Goal: Use online tool/utility: Use online tool/utility

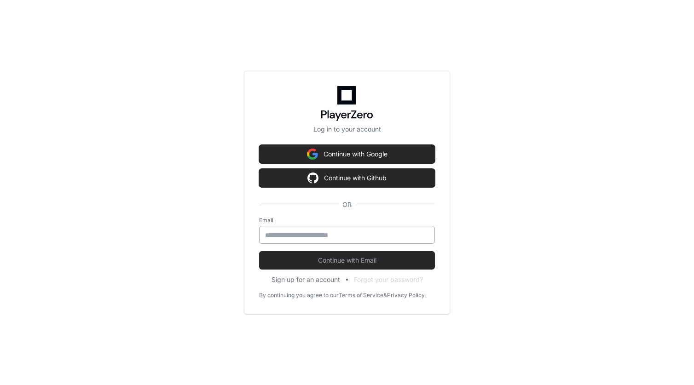
click at [269, 235] on input "email" at bounding box center [347, 235] width 164 height 9
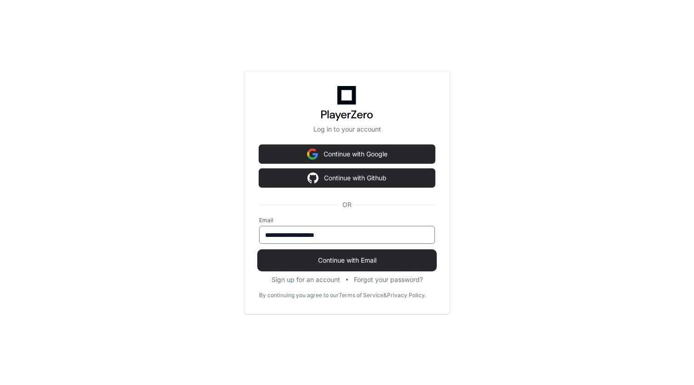
type input "**********"
click at [337, 261] on span "Continue with Email" at bounding box center [347, 260] width 176 height 9
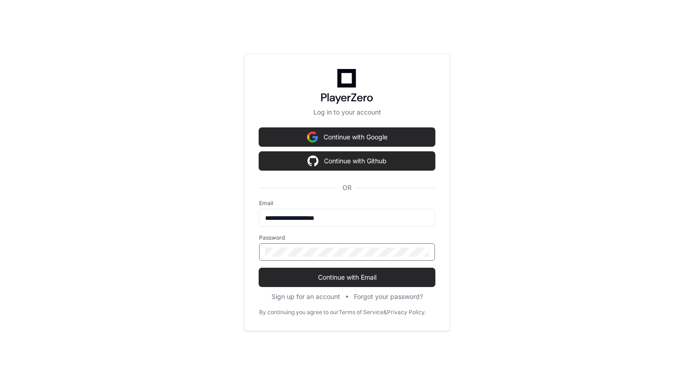
click at [259, 268] on button "Continue with Email" at bounding box center [347, 277] width 176 height 18
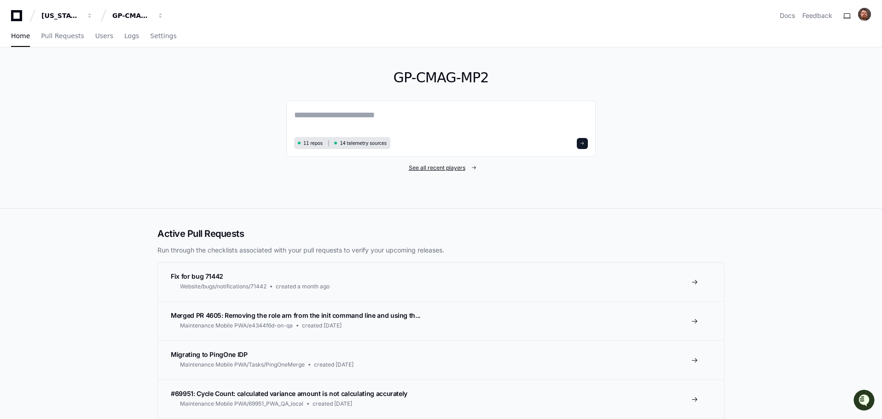
click at [424, 167] on span "See all recent players" at bounding box center [437, 167] width 57 height 7
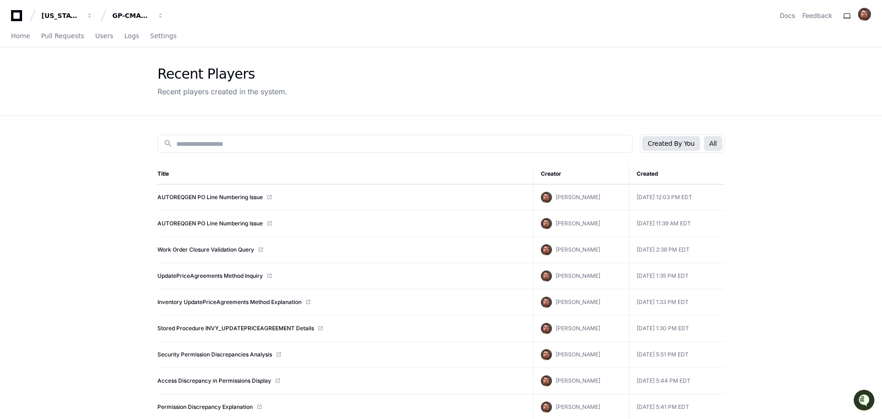
click at [694, 145] on button "All" at bounding box center [713, 143] width 18 height 15
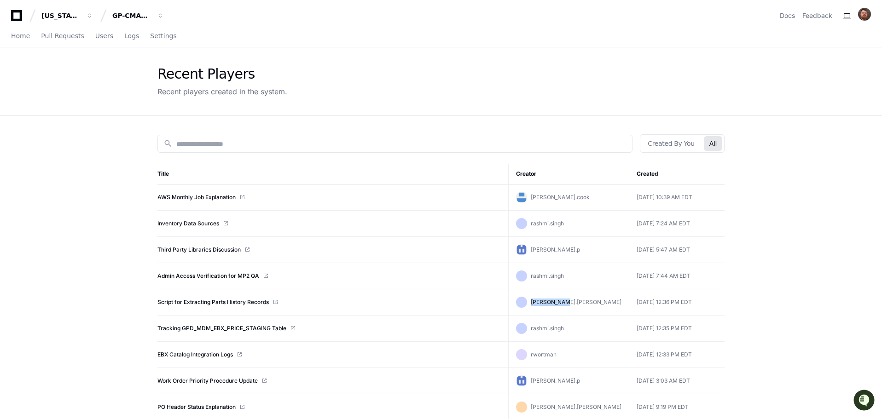
drag, startPoint x: 552, startPoint y: 306, endPoint x: 593, endPoint y: 300, distance: 41.4
click at [593, 300] on div "[PERSON_NAME].[PERSON_NAME]" at bounding box center [568, 302] width 105 height 11
drag, startPoint x: 559, startPoint y: 330, endPoint x: 595, endPoint y: 330, distance: 36.4
click at [595, 330] on div "rashmi.singh" at bounding box center [568, 328] width 105 height 11
drag, startPoint x: 560, startPoint y: 356, endPoint x: 583, endPoint y: 356, distance: 23.0
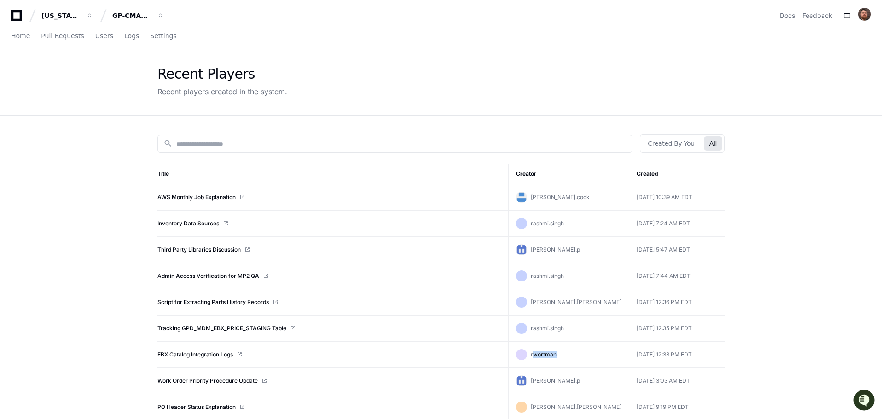
click at [583, 356] on div "rwortman" at bounding box center [568, 354] width 105 height 11
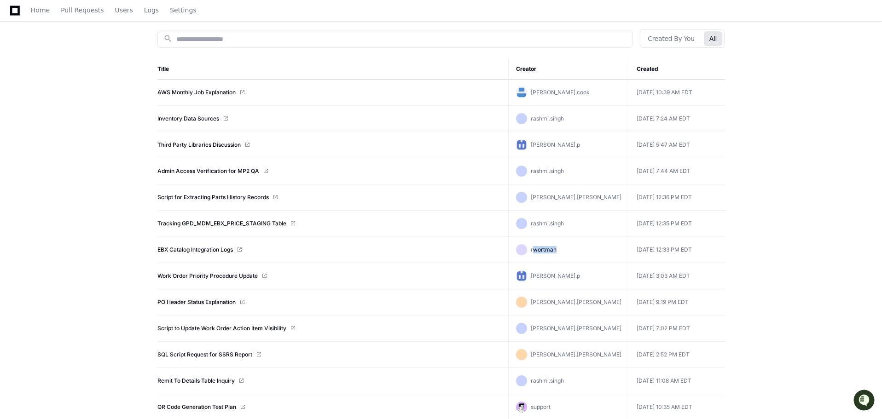
scroll to position [46, 0]
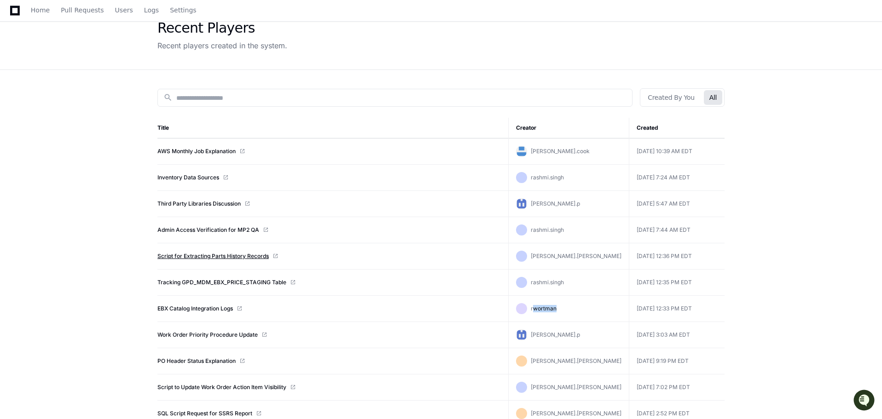
click at [221, 255] on link "Script for Extracting Parts History Records" at bounding box center [212, 256] width 111 height 7
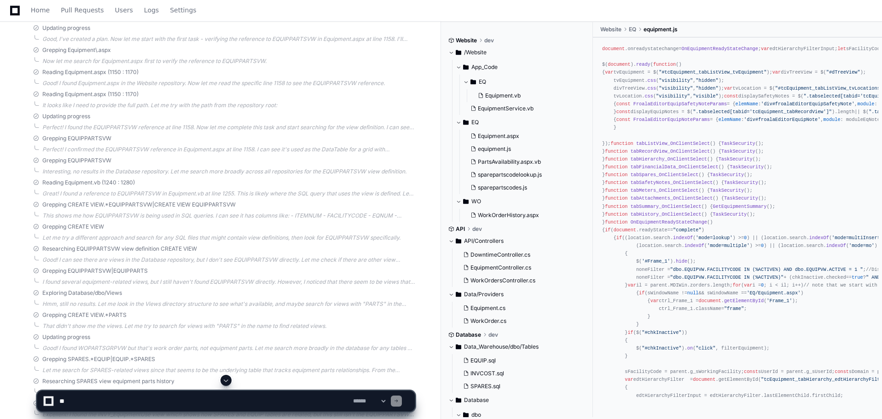
scroll to position [92, 0]
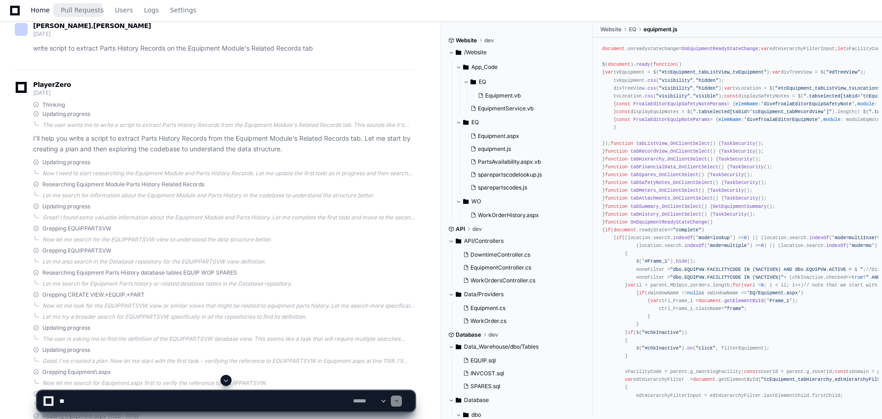
click at [46, 7] on span "Home" at bounding box center [40, 10] width 19 height 6
click at [34, 9] on span "Home" at bounding box center [40, 10] width 19 height 6
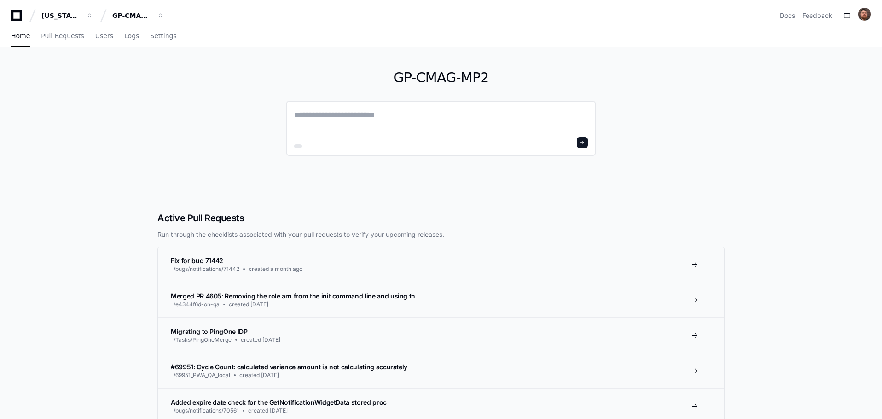
click at [352, 113] on textarea at bounding box center [441, 122] width 294 height 26
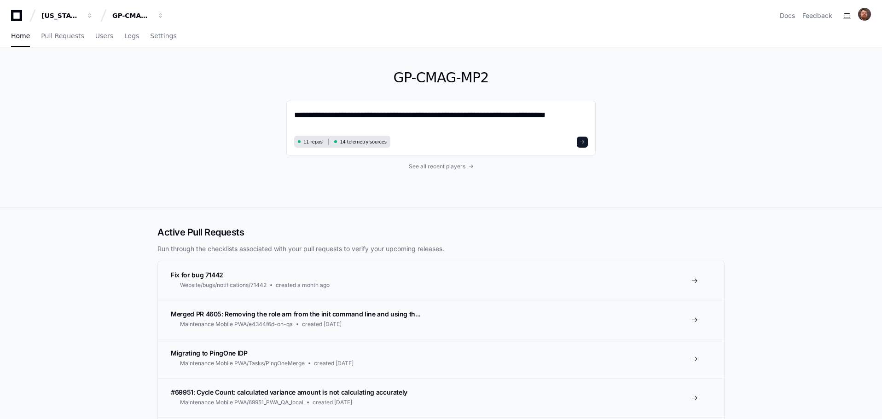
type textarea "**********"
click at [809, 137] on div "**********" at bounding box center [441, 127] width 882 height 160
click at [436, 118] on textarea "**********" at bounding box center [441, 121] width 294 height 24
click at [155, 37] on span "Settings" at bounding box center [163, 36] width 26 height 6
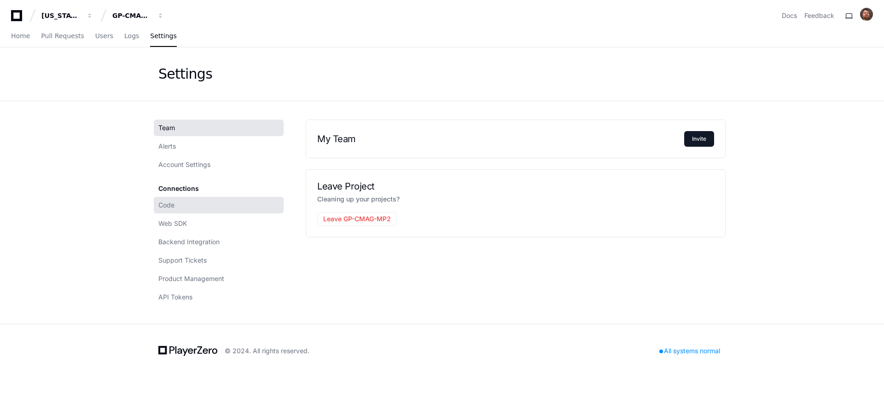
click at [174, 203] on span "Code" at bounding box center [166, 205] width 16 height 9
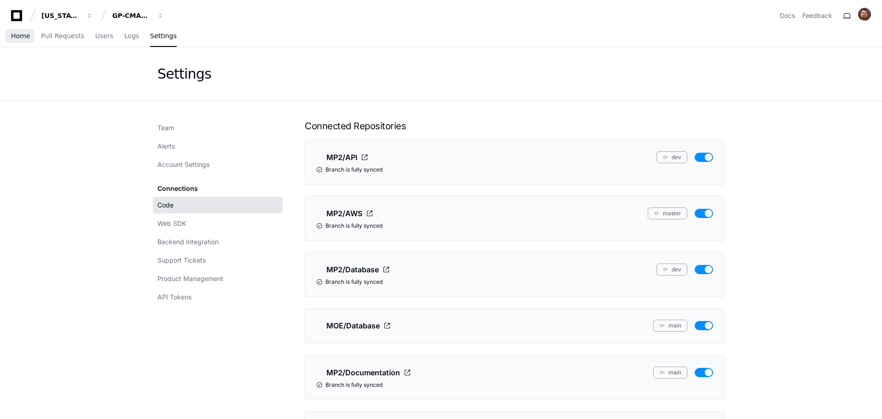
click at [27, 35] on span "Home" at bounding box center [20, 36] width 19 height 6
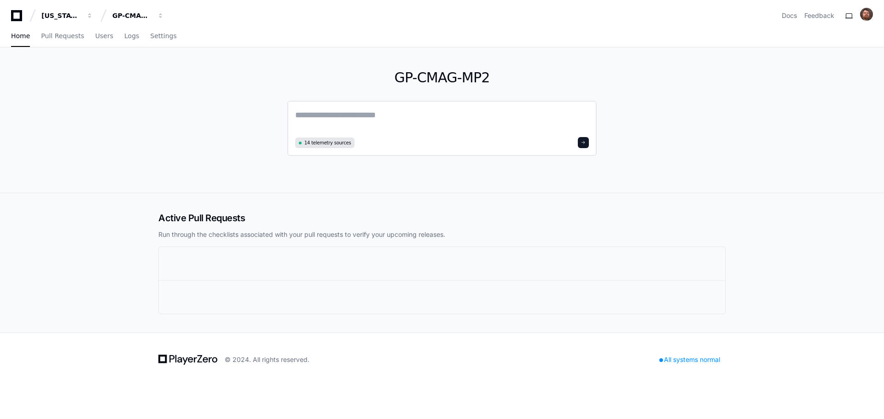
click at [339, 111] on textarea at bounding box center [442, 122] width 294 height 26
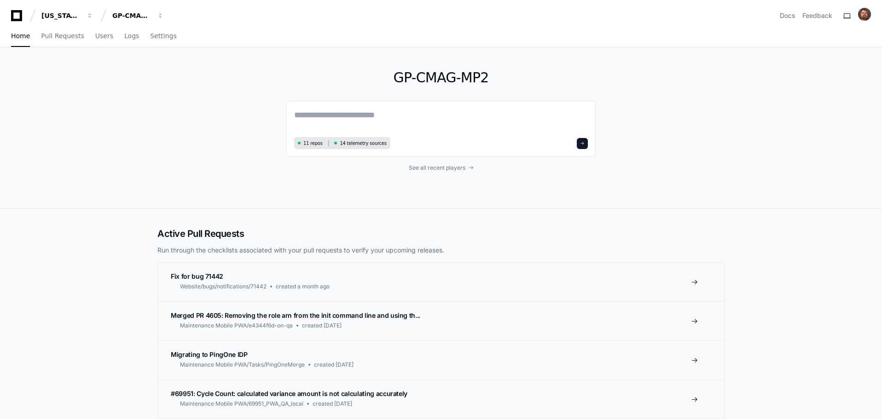
click at [172, 105] on div "GP-CMAG-MP2 11 repos 14 telemetry sources See all recent players" at bounding box center [440, 127] width 589 height 161
